Goal: Navigation & Orientation: Find specific page/section

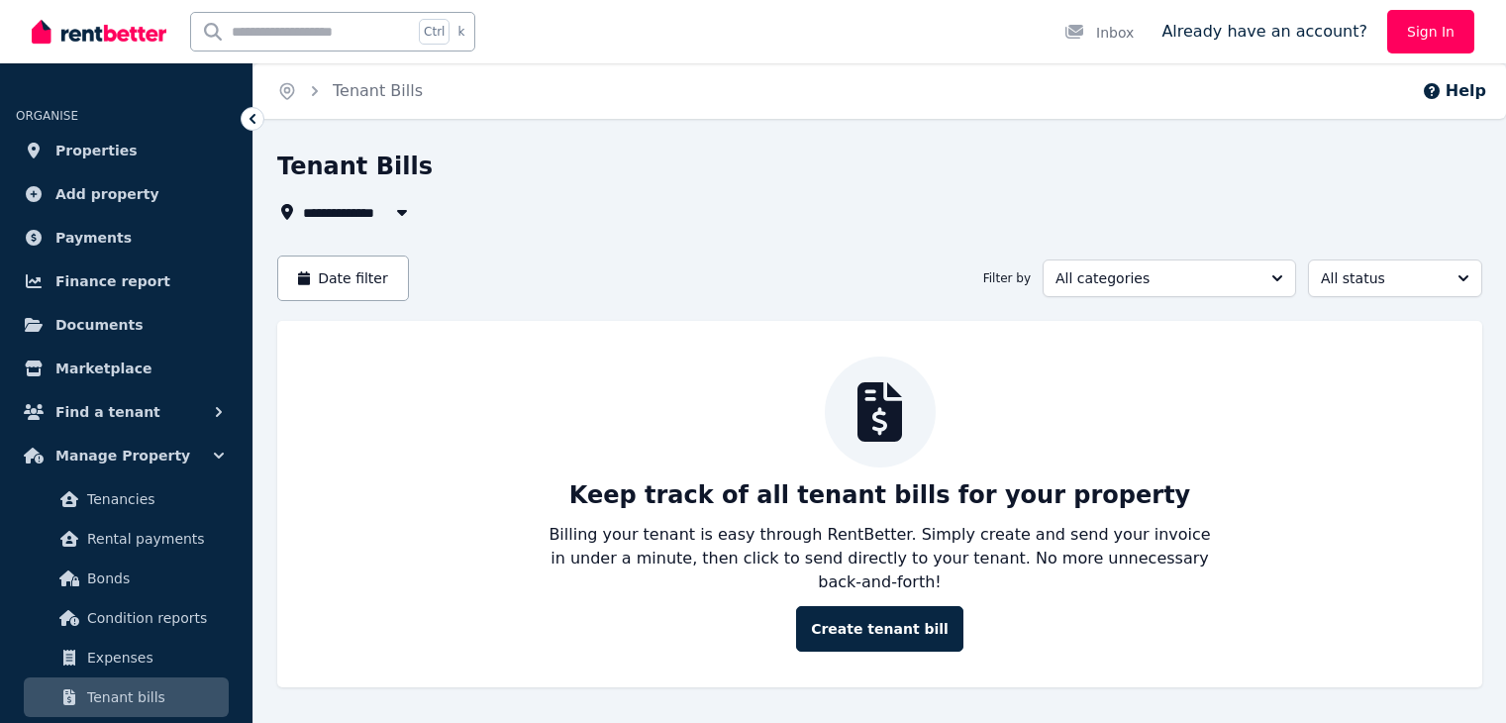
scroll to position [12, 0]
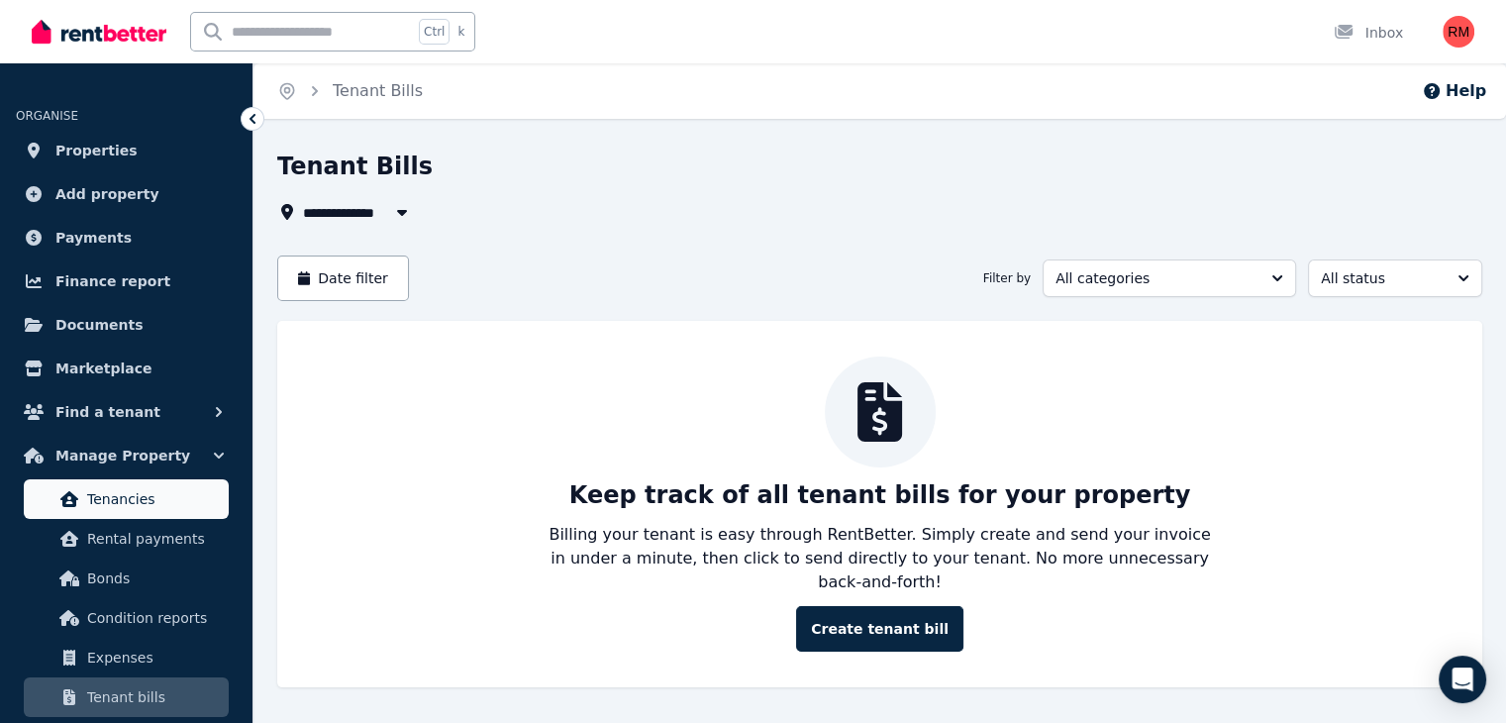
click at [131, 496] on span "Tenancies" at bounding box center [154, 499] width 134 height 24
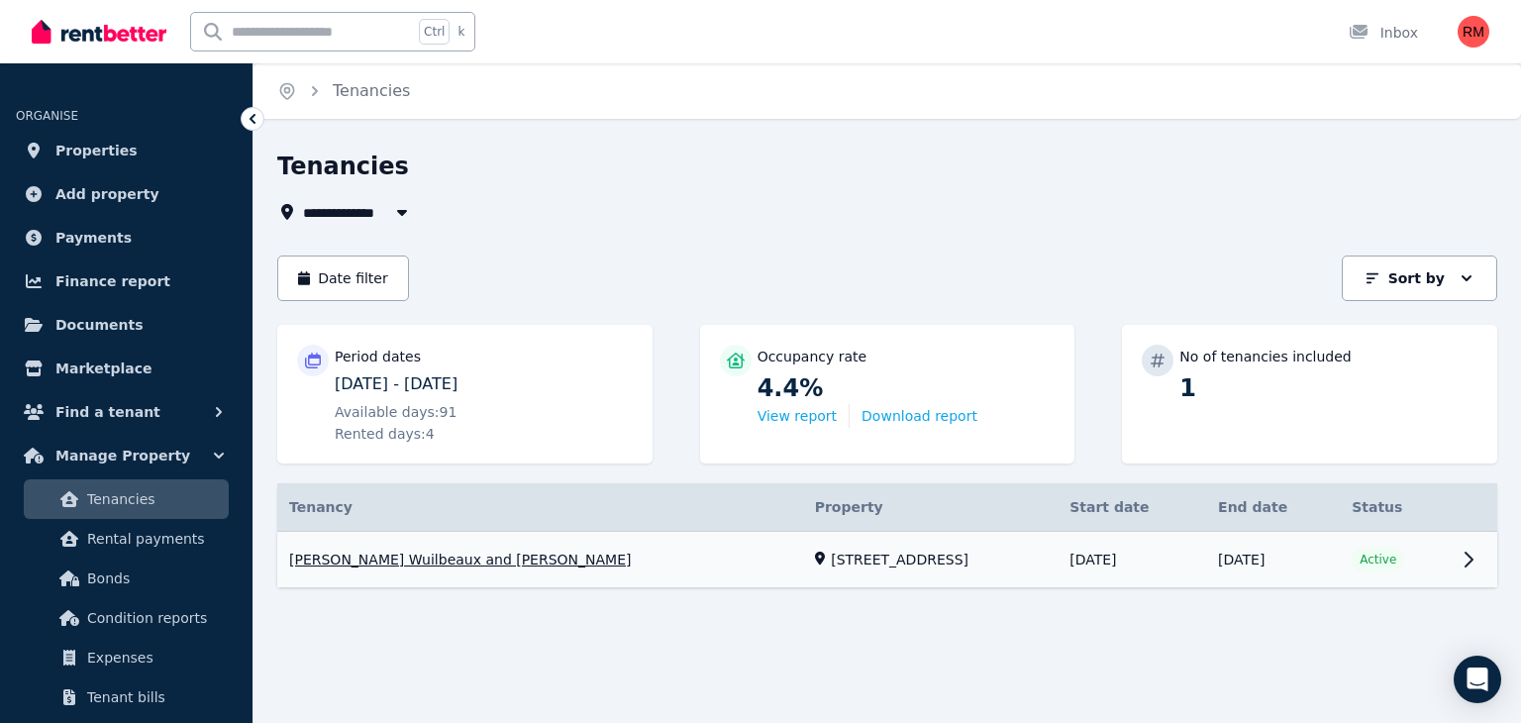
click at [1481, 548] on link "View property details" at bounding box center [887, 560] width 1220 height 56
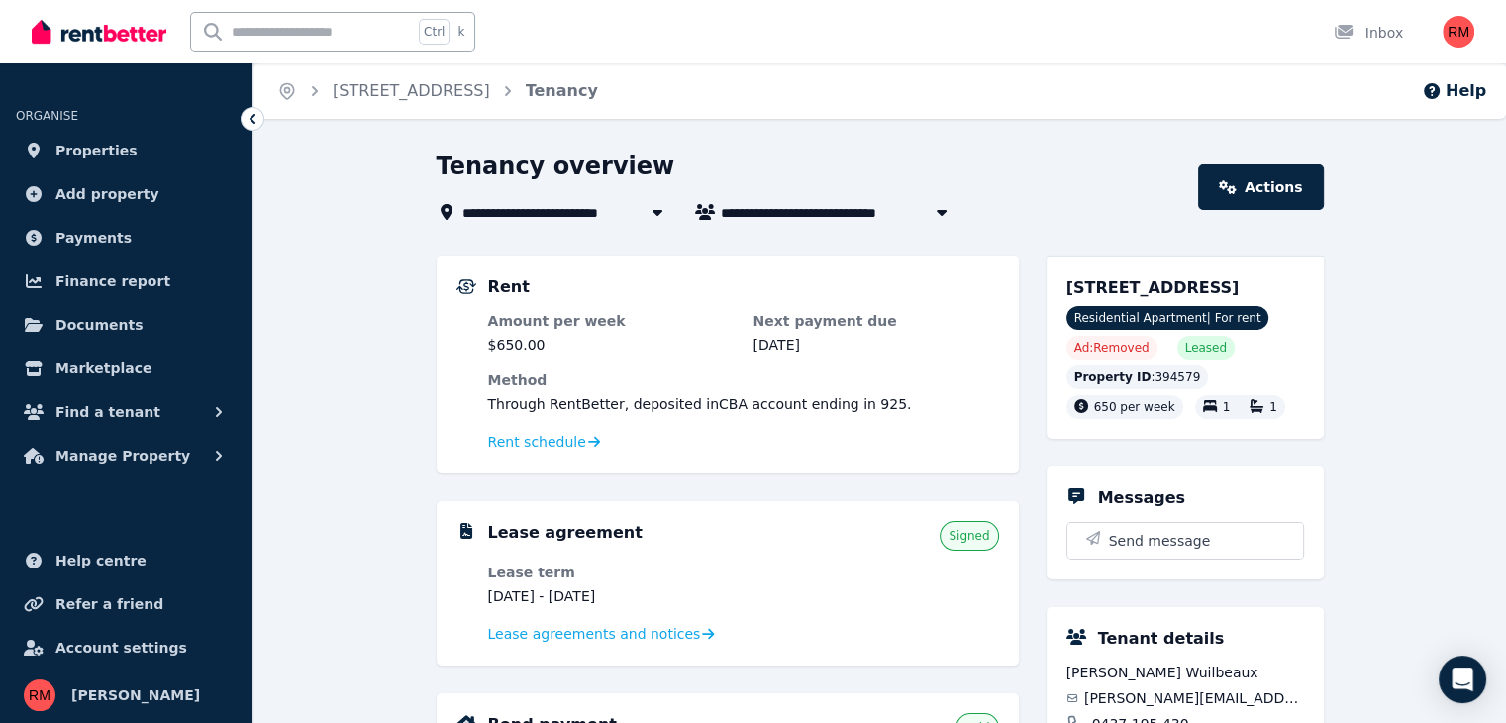
click at [925, 214] on button "button" at bounding box center [942, 212] width 36 height 24
type input "**********"
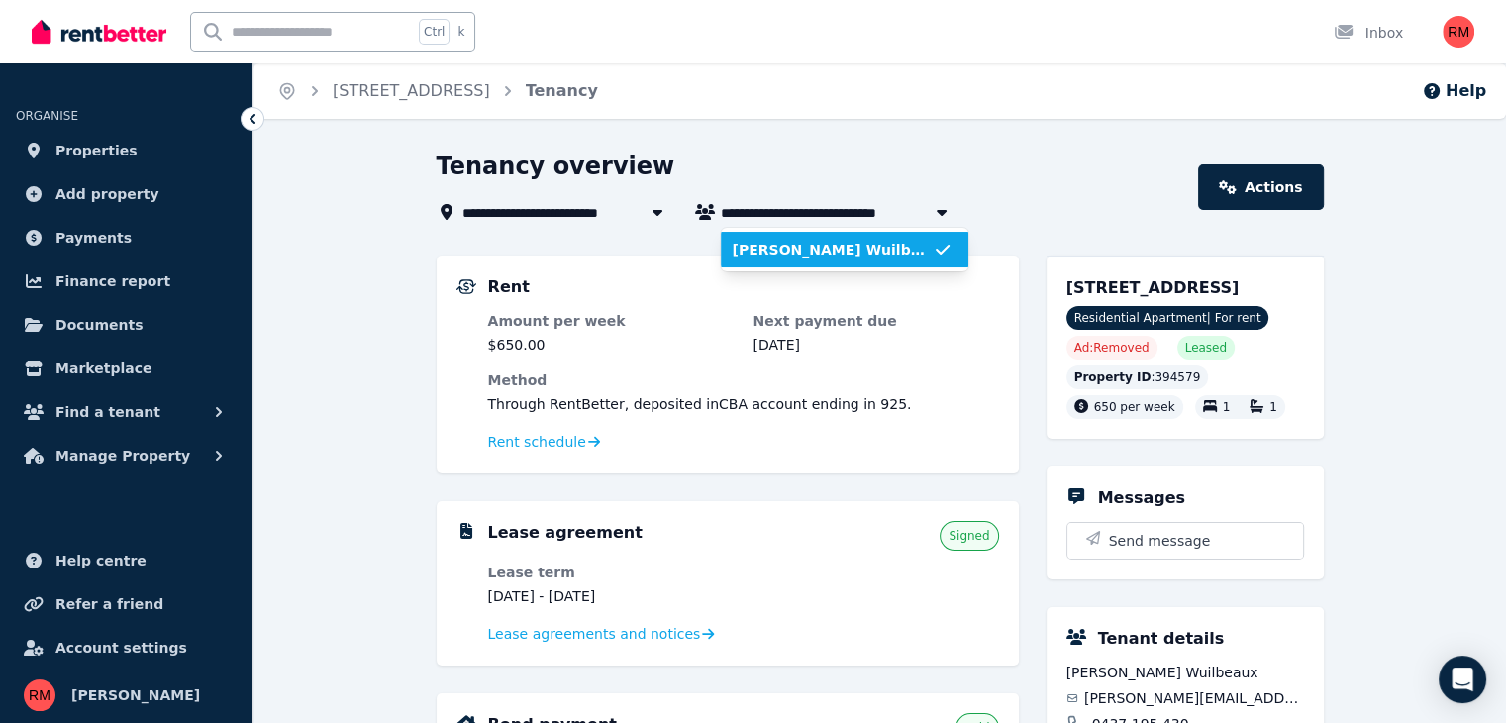
click at [919, 252] on span "Ines Wuilbeaux and Rahyan Kadir" at bounding box center [833, 250] width 200 height 20
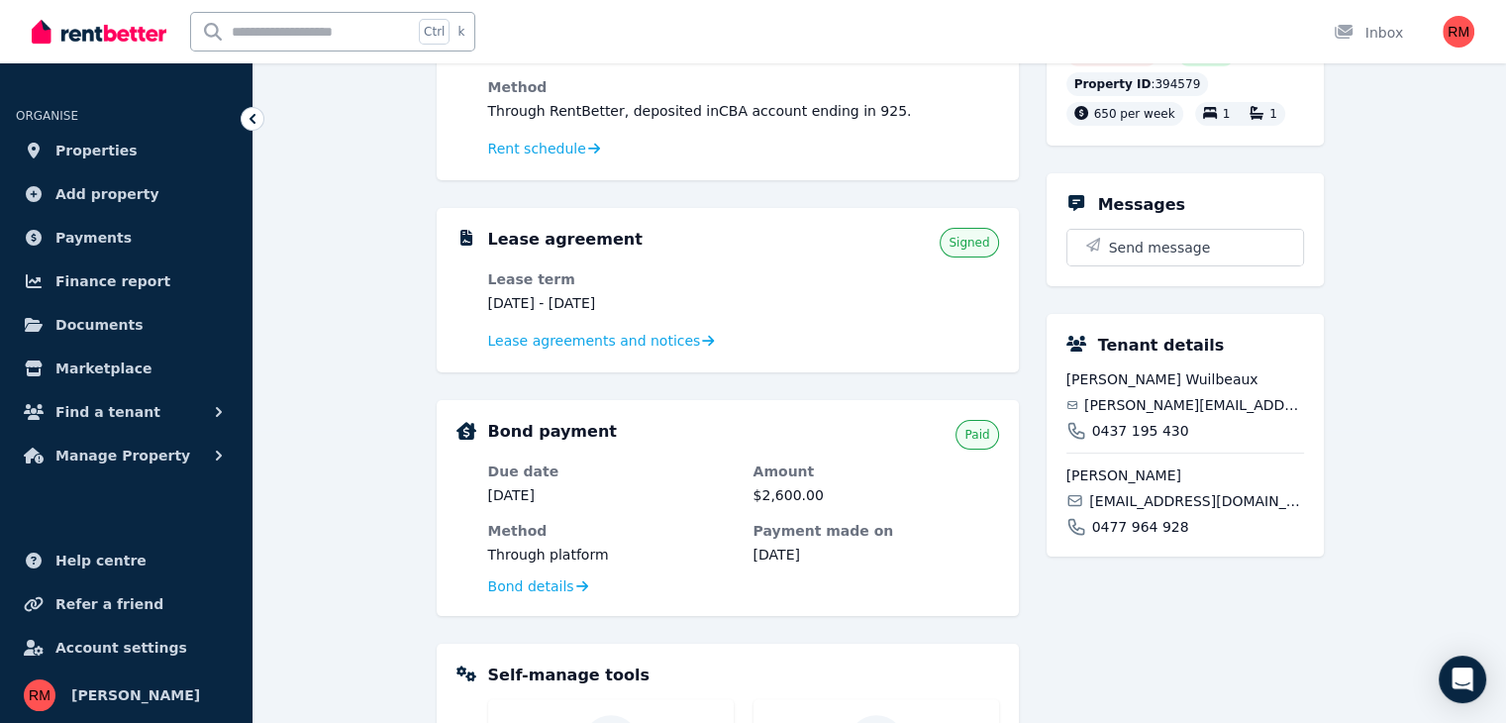
scroll to position [297, 0]
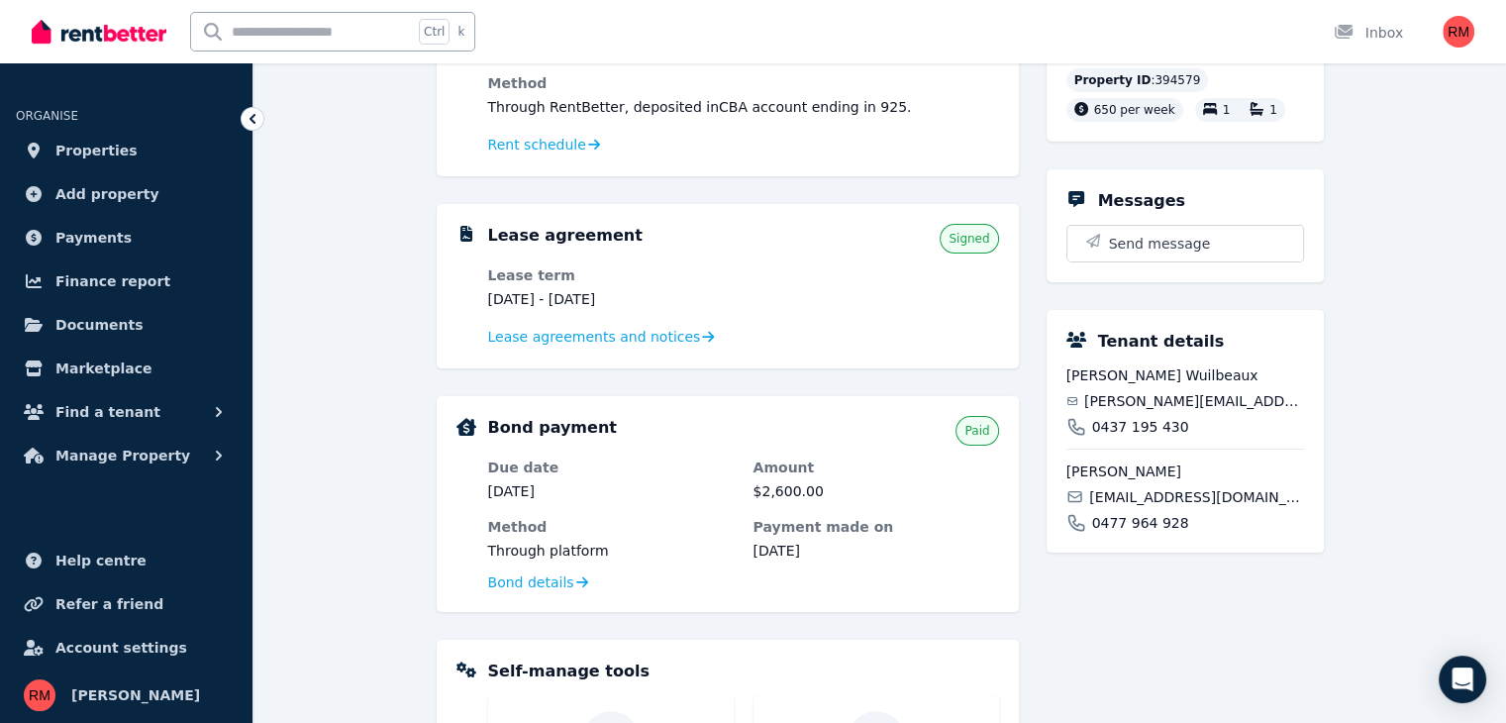
click at [832, 255] on div "Lease agreement Signed Lease term 18 Aug 2025 - 17 Aug 2026 Lease agreements an…" at bounding box center [743, 286] width 511 height 125
